Goal: Task Accomplishment & Management: Use online tool/utility

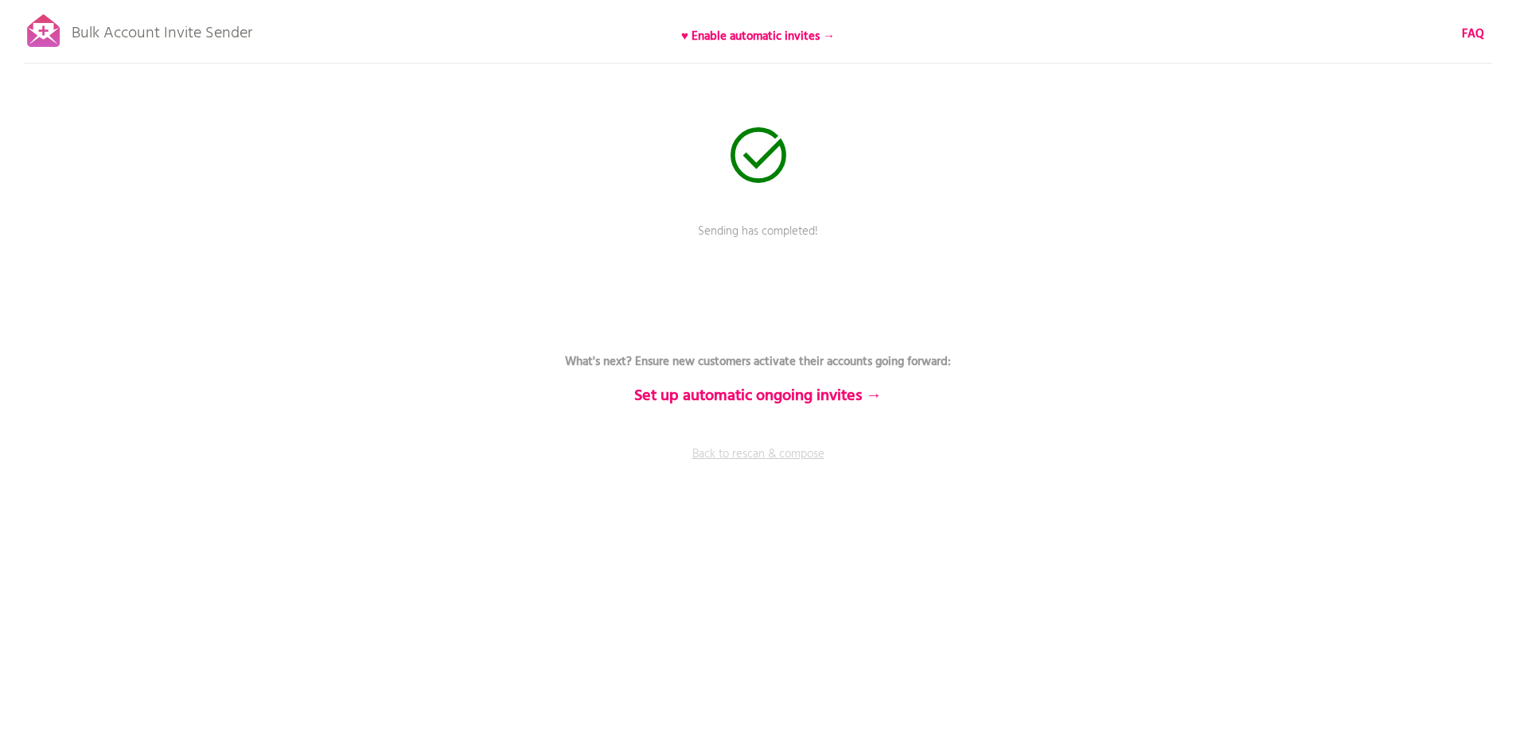
click at [740, 465] on link "Back to rescan & compose" at bounding box center [757, 466] width 477 height 40
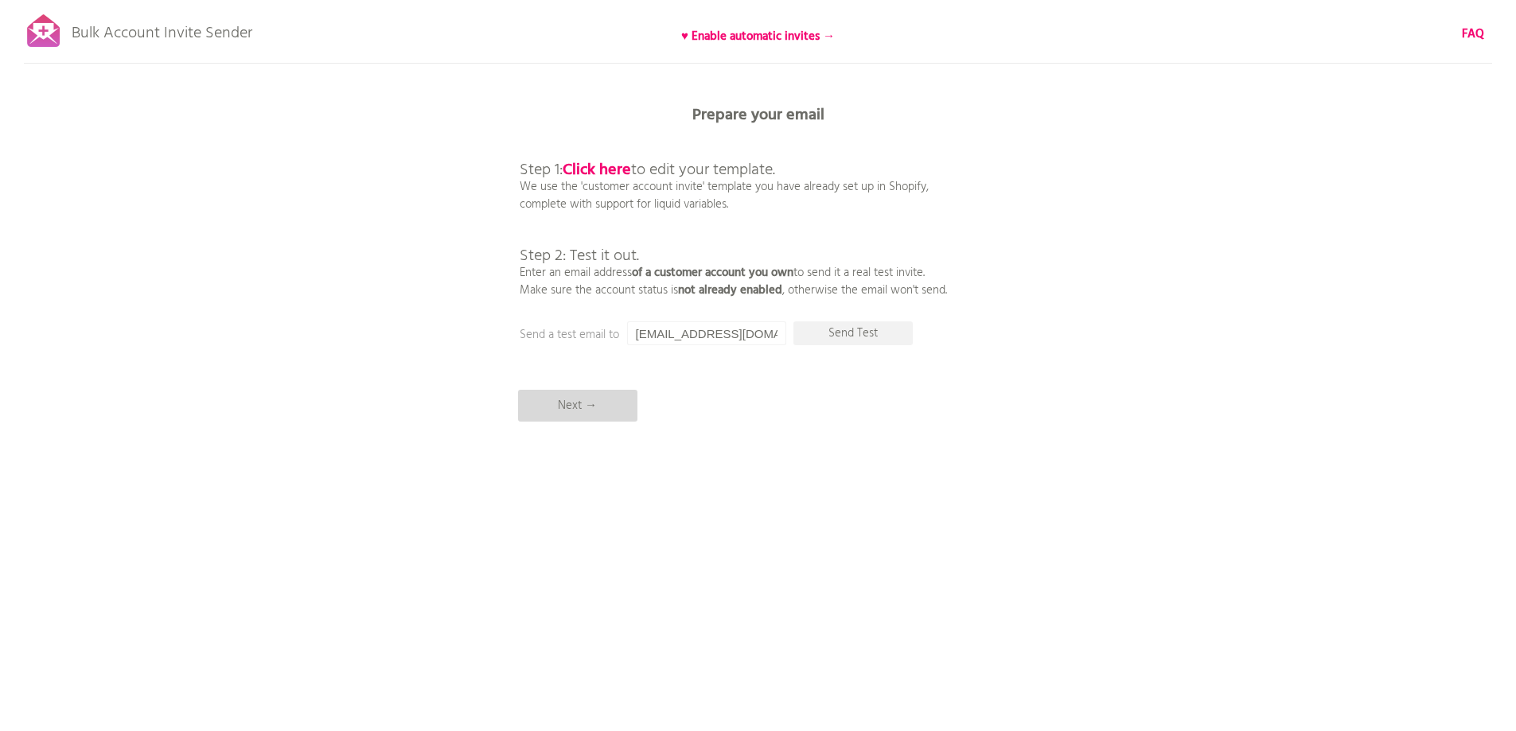
click at [577, 400] on p "Next →" at bounding box center [577, 406] width 119 height 32
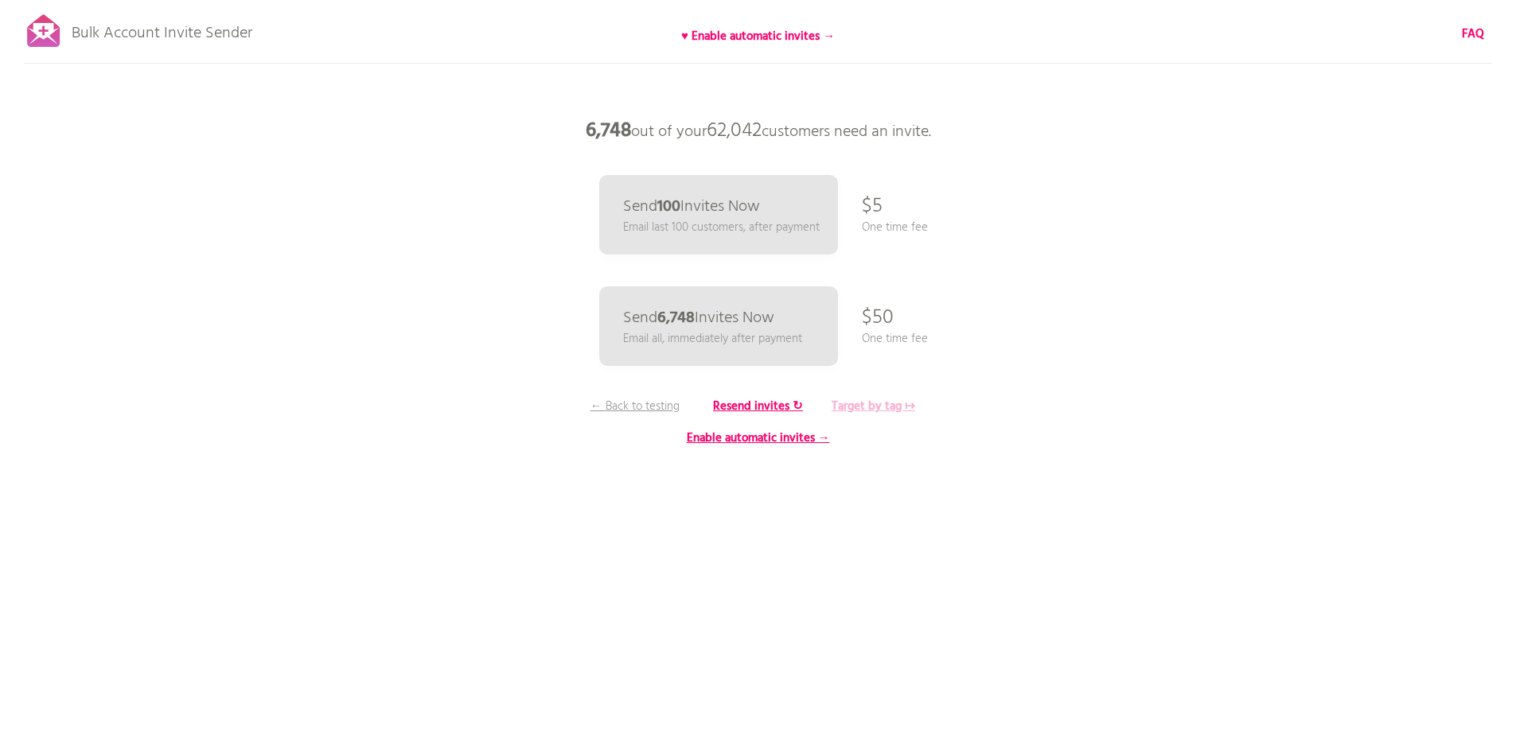
click at [872, 407] on b "Target by tag ↦" at bounding box center [873, 406] width 84 height 19
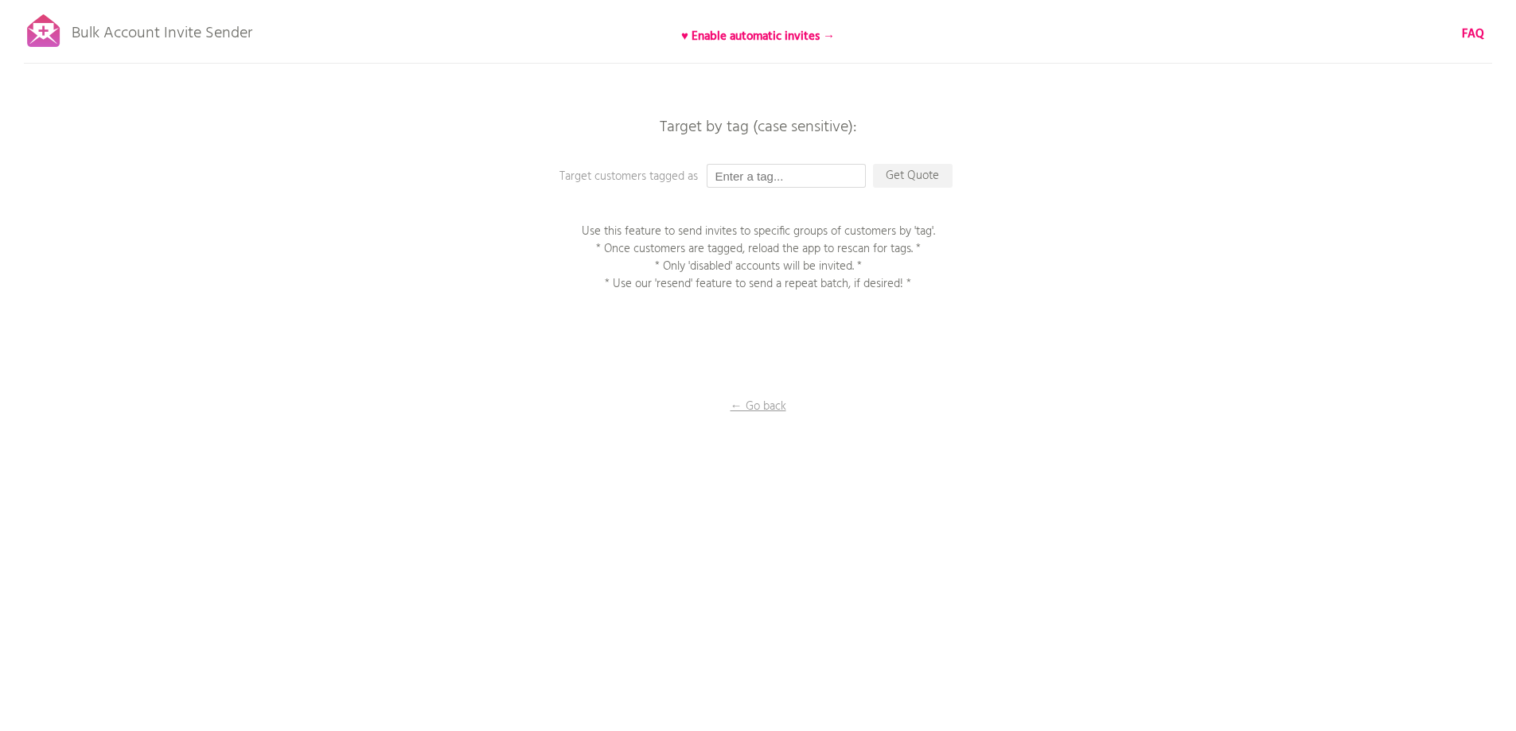
click at [753, 184] on input "text" at bounding box center [785, 176] width 159 height 24
type input "P1EE"
click at [905, 179] on p "Get Quote" at bounding box center [913, 176] width 80 height 24
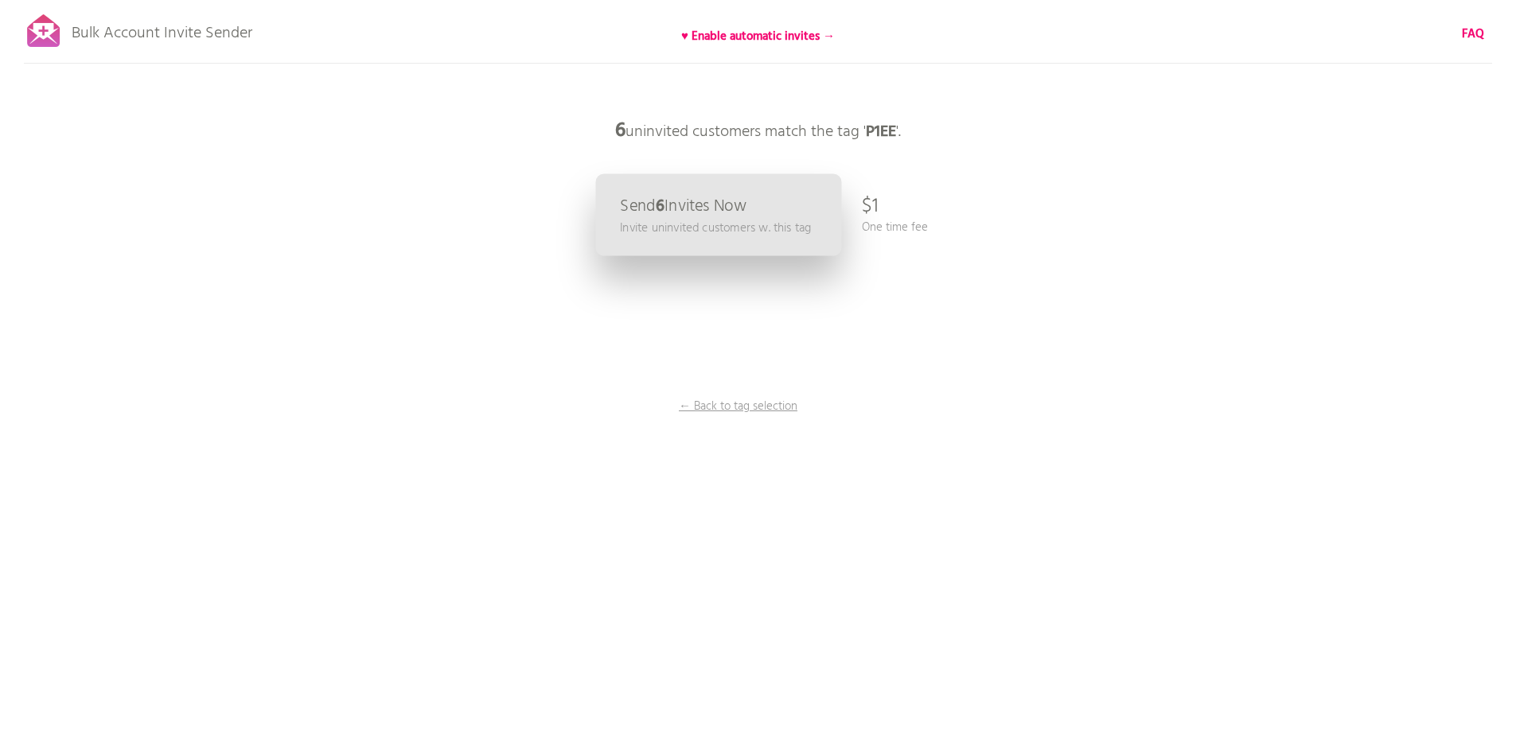
click at [746, 205] on p "Send 6 Invites Now" at bounding box center [683, 206] width 126 height 17
